Goal: Task Accomplishment & Management: Use online tool/utility

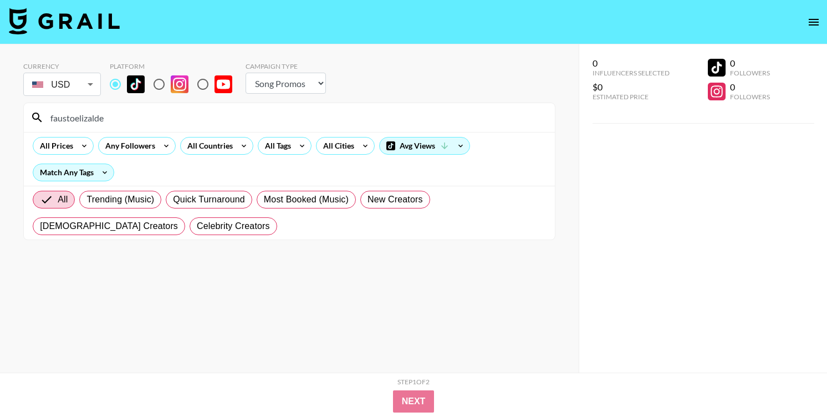
select select "Song"
click at [110, 122] on input "faustoelizalde" at bounding box center [296, 118] width 505 height 18
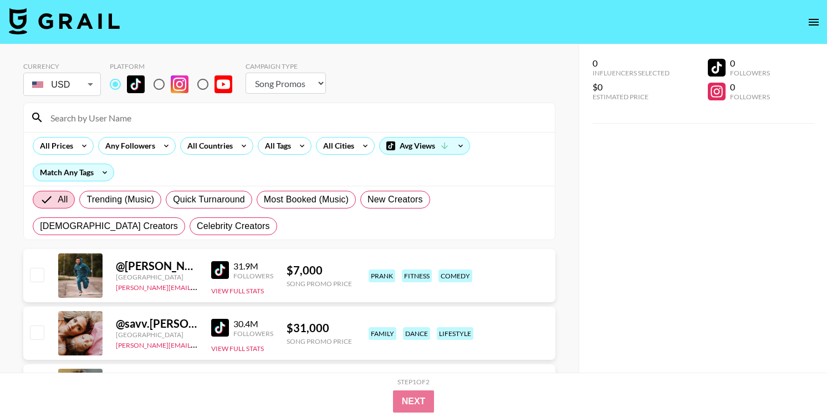
click at [164, 88] on input "radio" at bounding box center [159, 84] width 23 height 23
radio input "true"
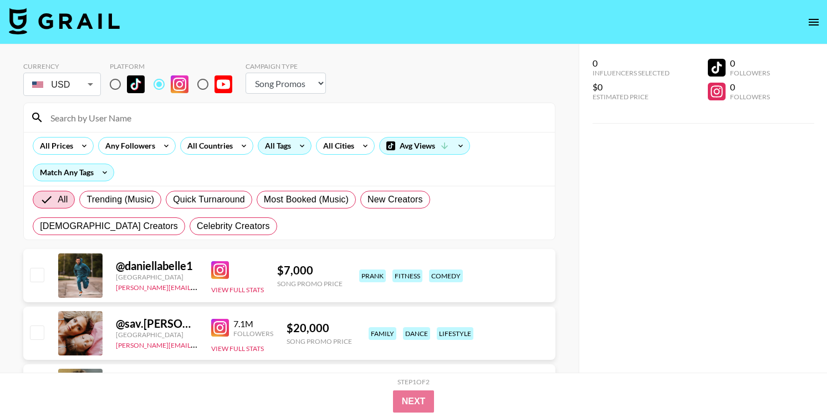
click at [274, 148] on div "All Tags" at bounding box center [275, 146] width 35 height 17
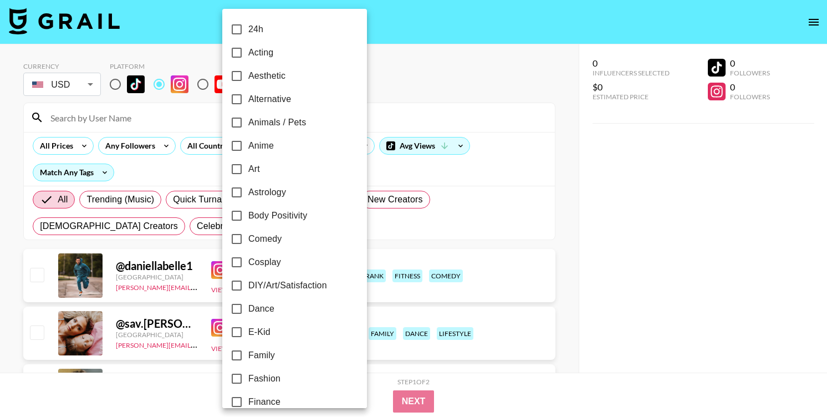
click at [100, 166] on div at bounding box center [413, 208] width 827 height 417
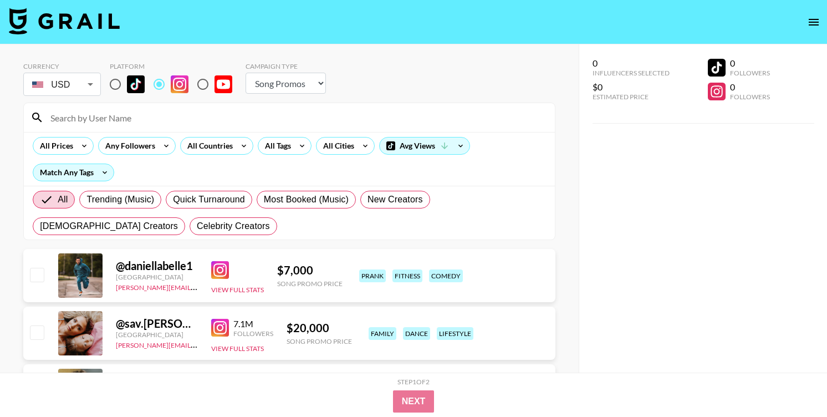
click at [100, 172] on icon at bounding box center [105, 172] width 18 height 17
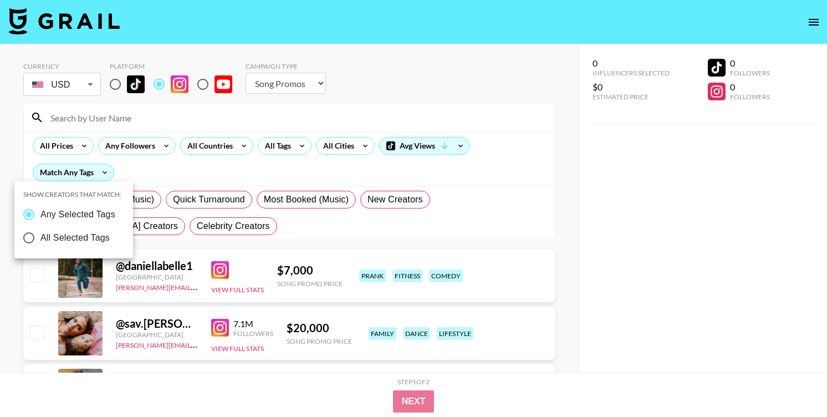
click at [284, 141] on div at bounding box center [413, 208] width 827 height 417
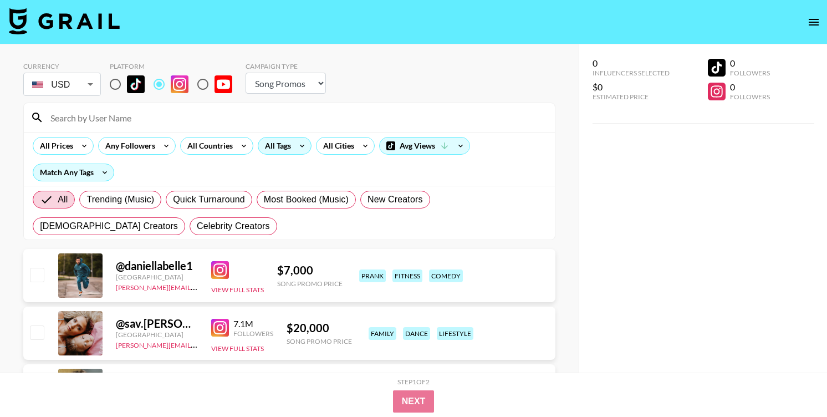
click at [290, 150] on div "All Tags" at bounding box center [275, 146] width 35 height 17
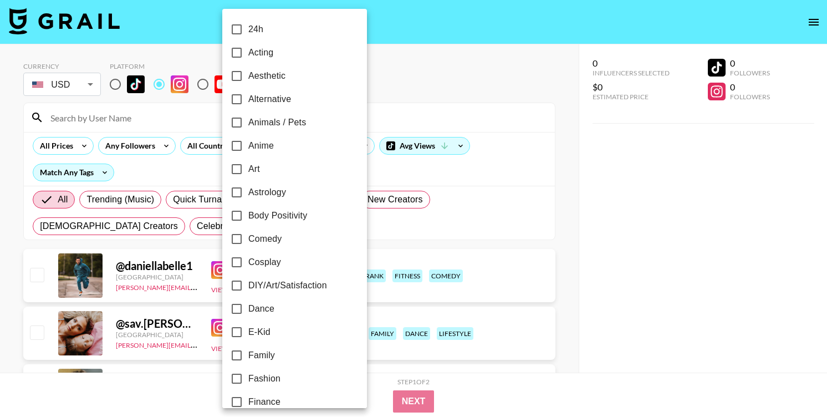
click at [262, 314] on span "Dance" at bounding box center [261, 308] width 26 height 13
click at [248, 314] on input "Dance" at bounding box center [236, 308] width 23 height 23
checkbox input "true"
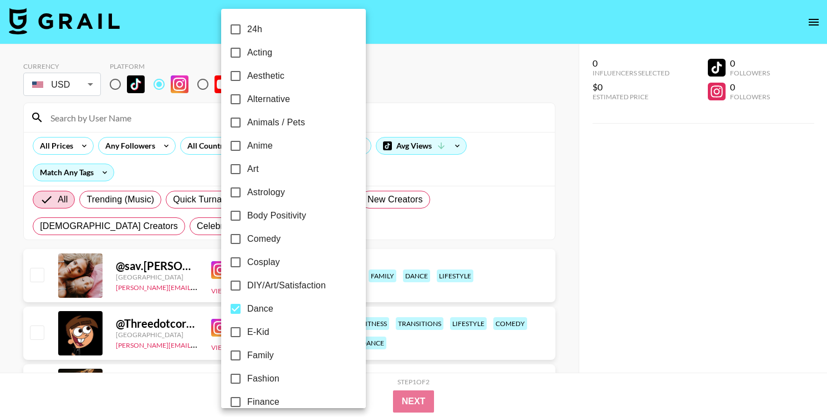
click at [478, 105] on div at bounding box center [413, 208] width 827 height 417
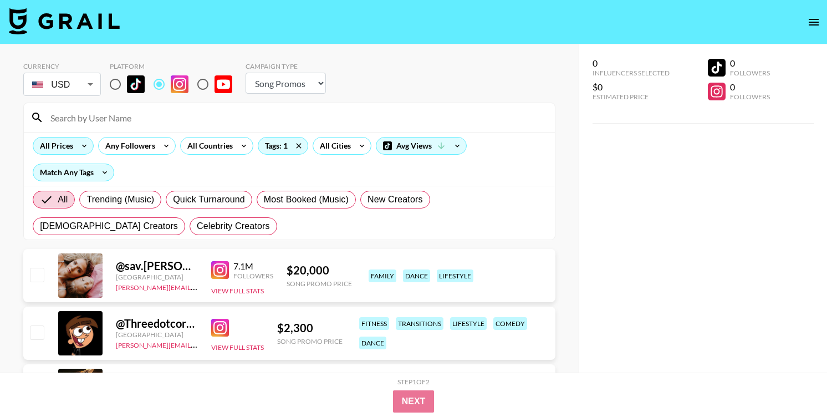
click at [65, 150] on div "All Prices" at bounding box center [54, 146] width 42 height 17
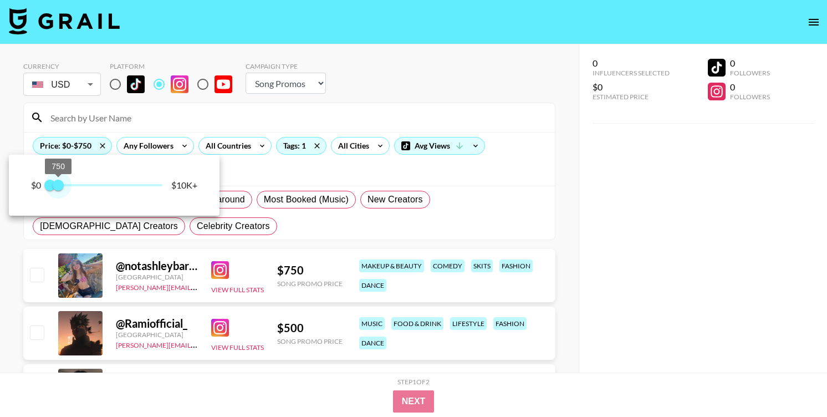
type input "1000"
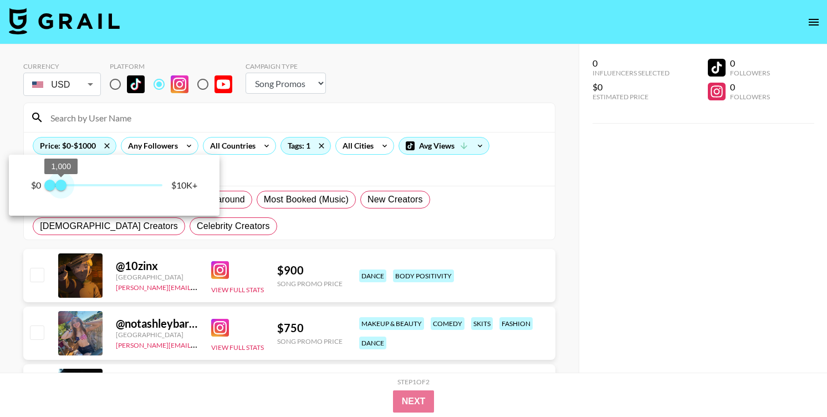
drag, startPoint x: 155, startPoint y: 191, endPoint x: 62, endPoint y: 194, distance: 93.8
click at [62, 191] on span "1,000" at bounding box center [60, 185] width 11 height 11
click at [467, 59] on div at bounding box center [413, 208] width 827 height 417
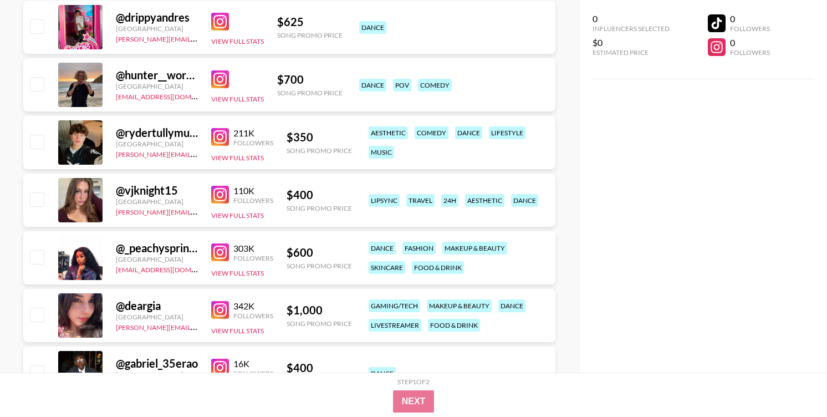
scroll to position [1520, 0]
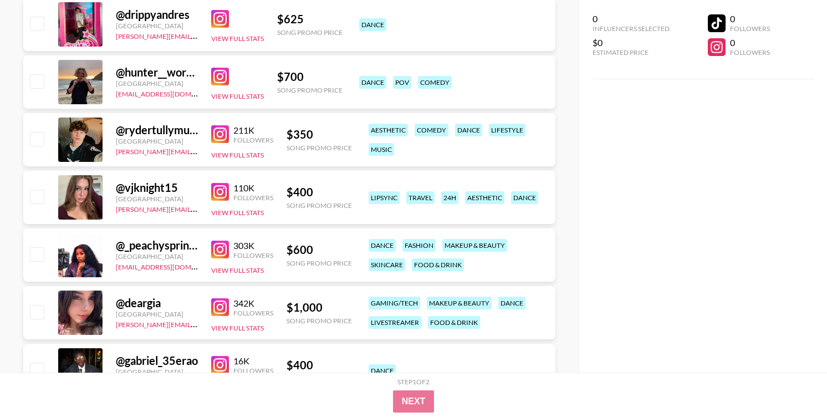
click at [212, 250] on img at bounding box center [220, 250] width 18 height 18
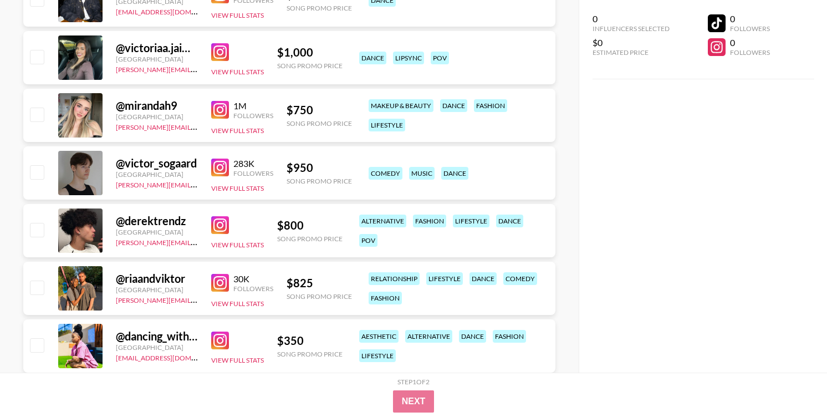
scroll to position [1897, 0]
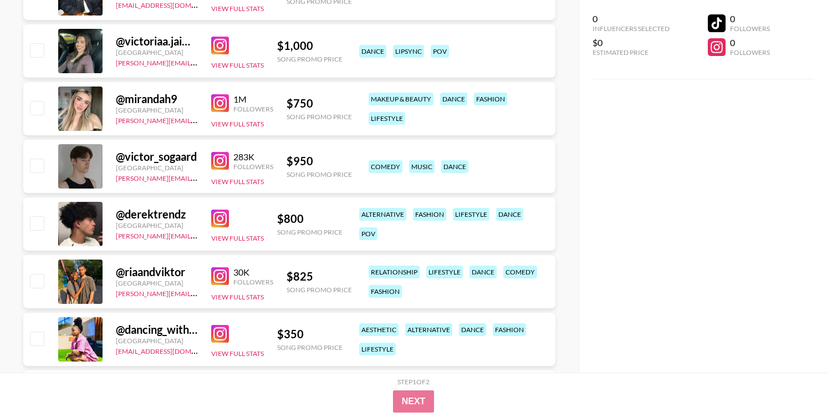
click at [223, 219] on img at bounding box center [220, 219] width 18 height 18
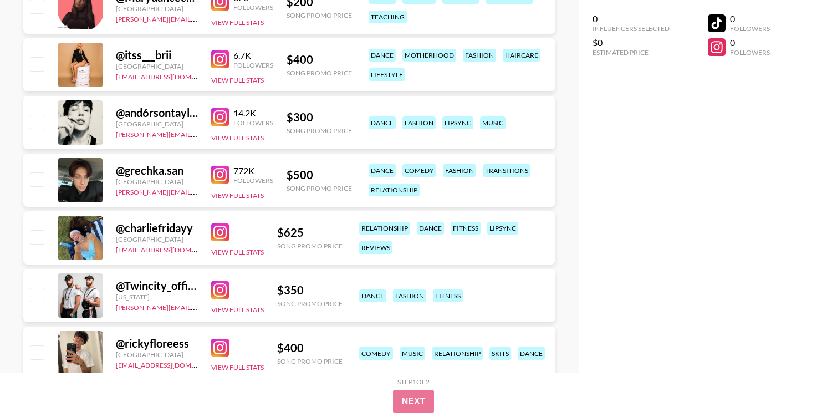
scroll to position [4482, 0]
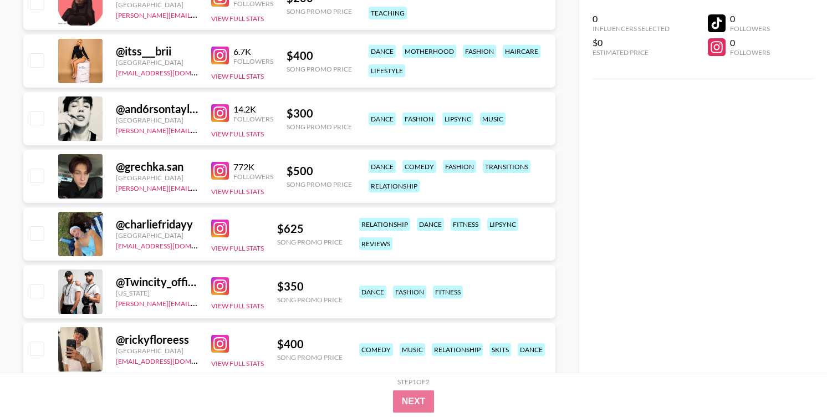
click at [215, 229] on img at bounding box center [220, 229] width 18 height 18
